Goal: Information Seeking & Learning: Learn about a topic

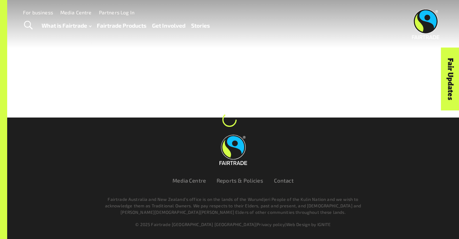
click at [130, 23] on link "Fairtrade Products" at bounding box center [122, 25] width 50 height 10
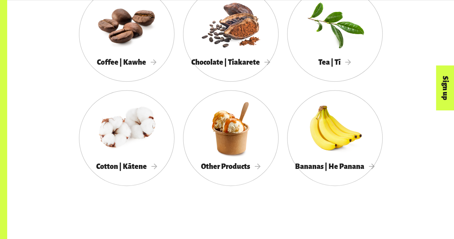
scroll to position [430, 0]
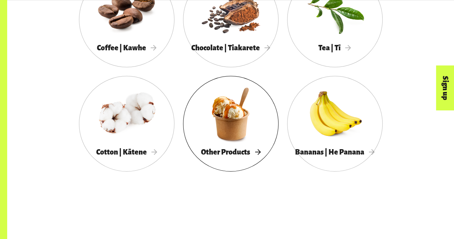
click at [216, 102] on div at bounding box center [230, 114] width 95 height 62
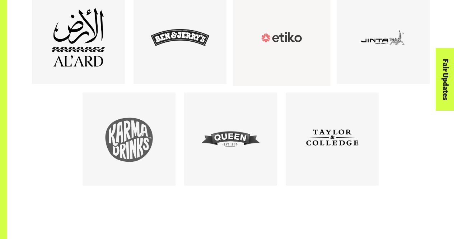
scroll to position [473, 0]
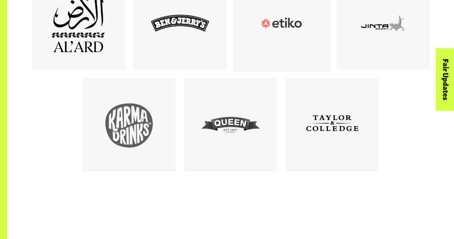
click at [284, 82] on div at bounding box center [332, 124] width 102 height 93
click at [239, 123] on div at bounding box center [230, 124] width 58 height 58
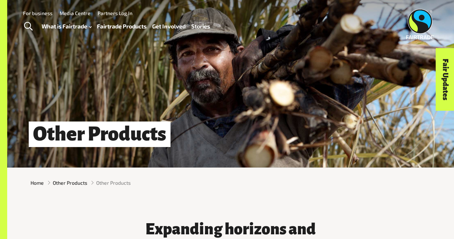
scroll to position [0, 0]
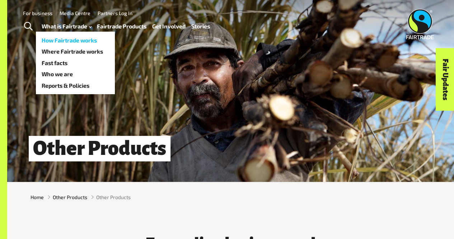
click at [103, 34] on link "How Fairtrade works" at bounding box center [75, 39] width 79 height 11
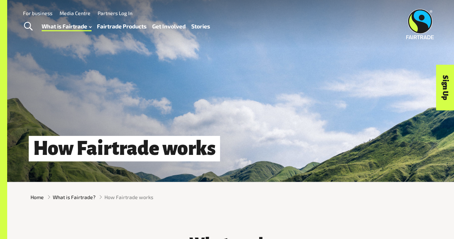
click at [105, 29] on link "Fairtrade Products" at bounding box center [122, 26] width 50 height 10
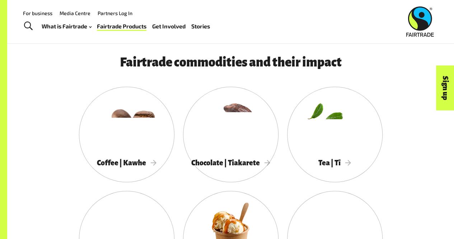
scroll to position [330, 0]
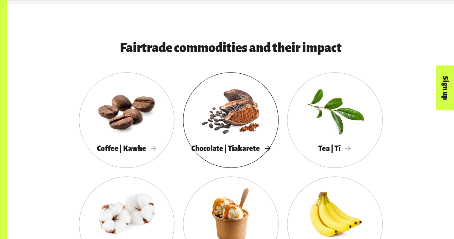
click at [214, 101] on div at bounding box center [230, 110] width 95 height 62
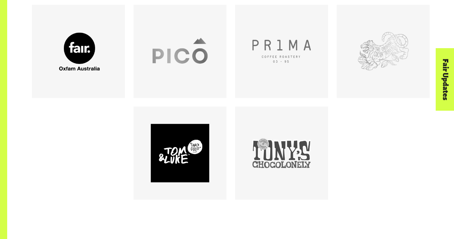
scroll to position [646, 0]
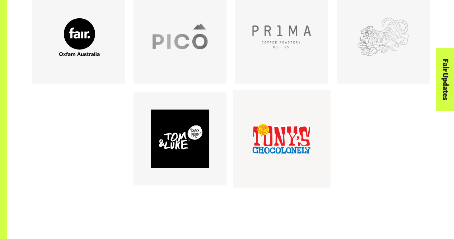
click at [270, 112] on div at bounding box center [281, 138] width 58 height 58
